Goal: Check status: Check status

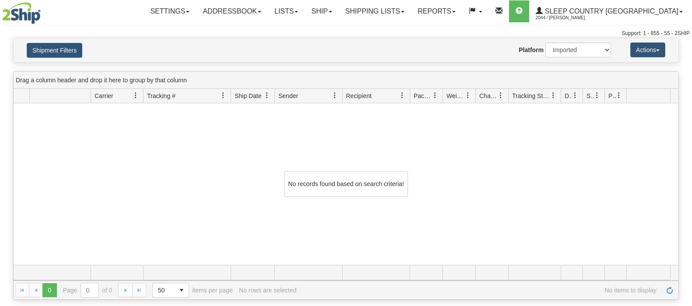
select select "1"
click at [77, 52] on button "Shipment Filters" at bounding box center [55, 50] width 56 height 15
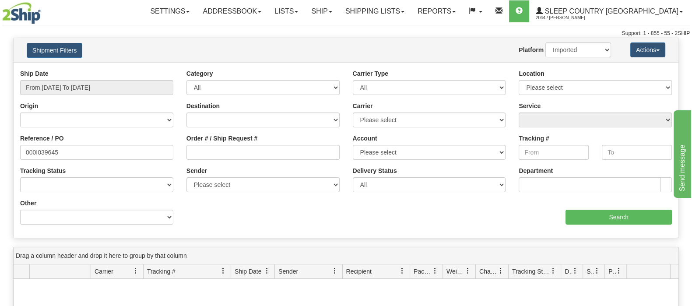
click at [235, 144] on div "Order # / Ship Request #" at bounding box center [262, 147] width 153 height 26
drag, startPoint x: 59, startPoint y: 150, endPoint x: -1, endPoint y: 158, distance: 60.4
click at [0, 158] on html "Upgrade Account Cancel Toggle navigation Settings New Senders" at bounding box center [346, 153] width 692 height 306
type input "À"
click at [321, 152] on input "Order # / Ship Request #" at bounding box center [262, 152] width 153 height 15
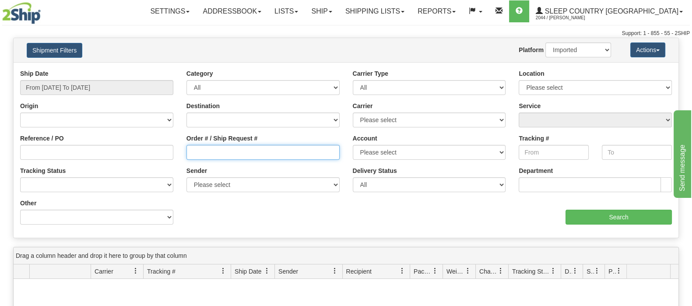
paste input "9000I041702"
type input "9000I041702"
drag, startPoint x: 596, startPoint y: 208, endPoint x: 595, endPoint y: 213, distance: 5.0
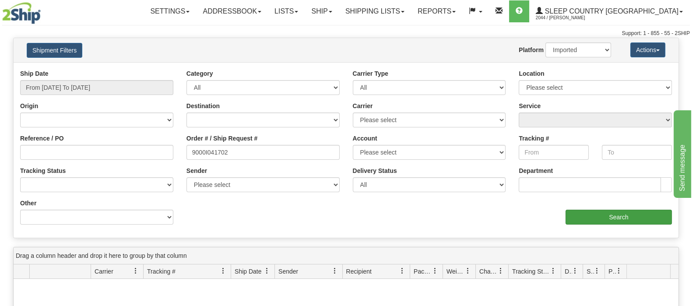
click at [595, 208] on div "aaa Search" at bounding box center [512, 212] width 332 height 26
click at [597, 217] on input "Search" at bounding box center [618, 217] width 106 height 15
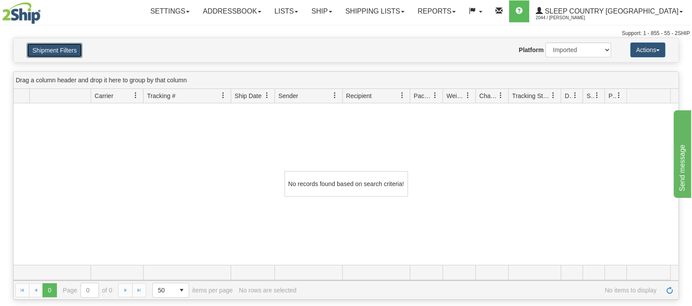
drag, startPoint x: 78, startPoint y: 43, endPoint x: 70, endPoint y: 47, distance: 9.0
click at [77, 43] on button "Shipment Filters" at bounding box center [55, 50] width 56 height 15
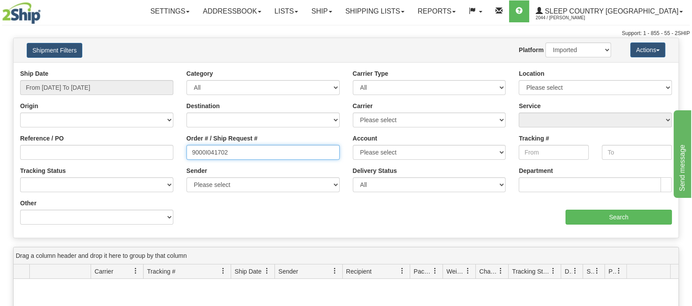
click at [232, 152] on input "9000I041702" at bounding box center [262, 152] width 153 height 15
click at [192, 148] on input "9000I041702" at bounding box center [262, 152] width 153 height 15
click at [146, 155] on input "Reference / PO" at bounding box center [96, 152] width 153 height 15
drag, startPoint x: 593, startPoint y: 53, endPoint x: 578, endPoint y: 54, distance: 14.5
click at [592, 53] on select "2Ship Imported" at bounding box center [578, 49] width 66 height 15
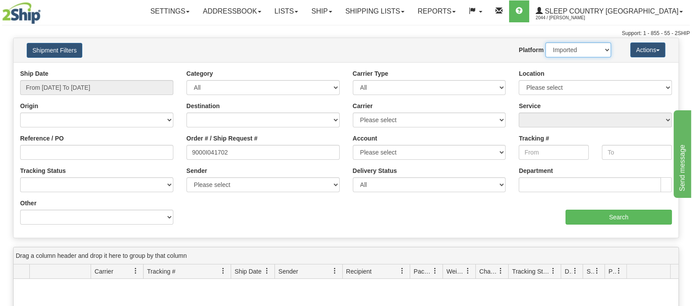
click at [545, 42] on select "2Ship Imported" at bounding box center [578, 49] width 66 height 15
drag, startPoint x: 571, startPoint y: 50, endPoint x: 571, endPoint y: 55, distance: 5.2
click at [571, 50] on select "2Ship Imported" at bounding box center [578, 49] width 66 height 15
select select "0"
click at [545, 42] on select "2Ship Imported" at bounding box center [578, 49] width 66 height 15
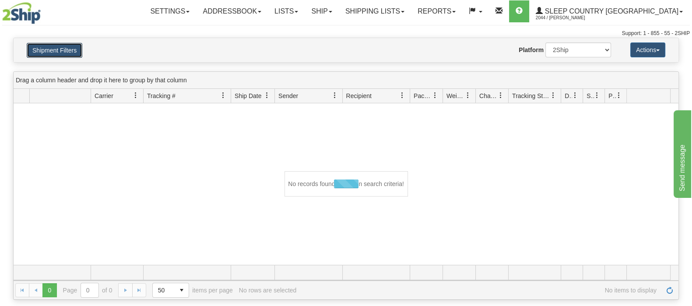
click at [60, 44] on button "Shipment Filters" at bounding box center [55, 50] width 56 height 15
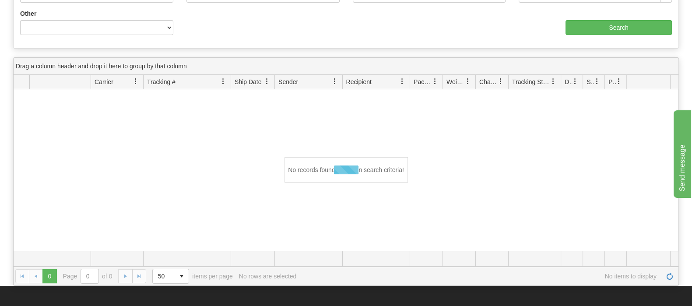
scroll to position [130, 0]
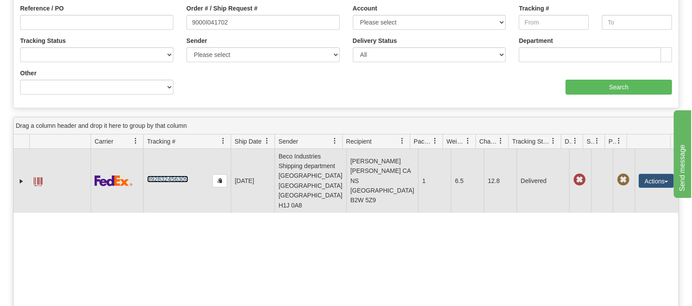
click at [182, 175] on link "392832456309" at bounding box center [167, 178] width 41 height 7
